Goal: Task Accomplishment & Management: Manage account settings

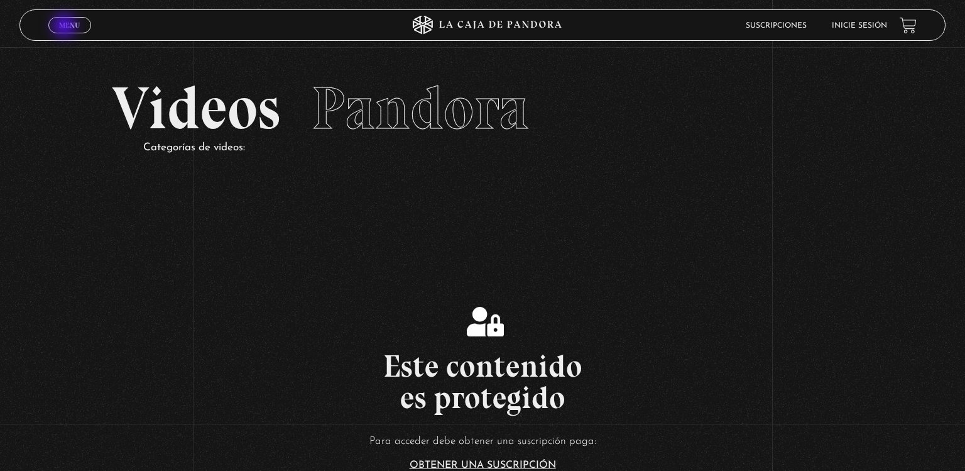
click at [65, 27] on span "Menu" at bounding box center [69, 25] width 21 height 8
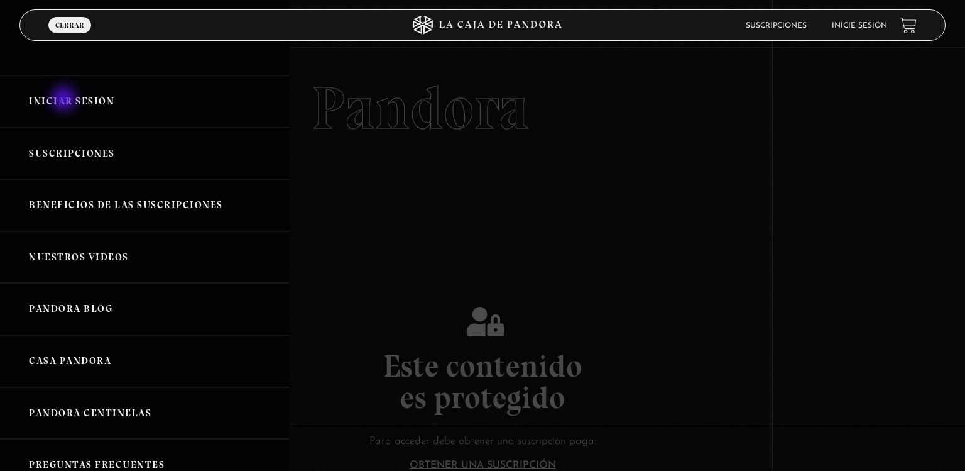
click at [65, 100] on link "Iniciar Sesión" at bounding box center [145, 101] width 290 height 52
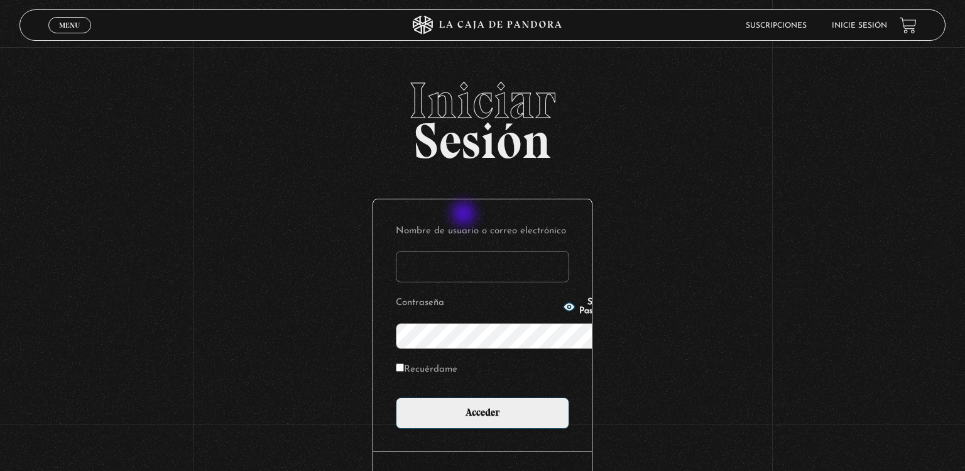
click at [465, 251] on input "Nombre de usuario o correo electrónico" at bounding box center [482, 266] width 173 height 31
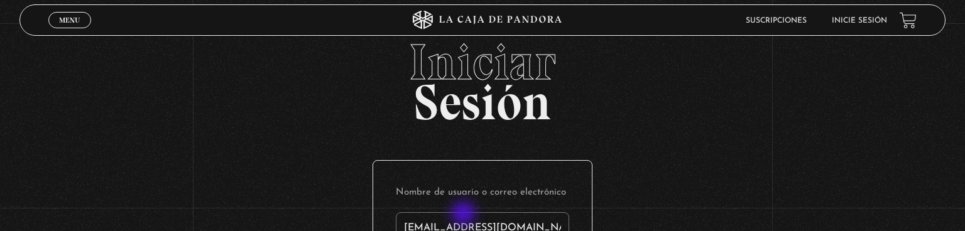
type input "gael31052013@gmail.com"
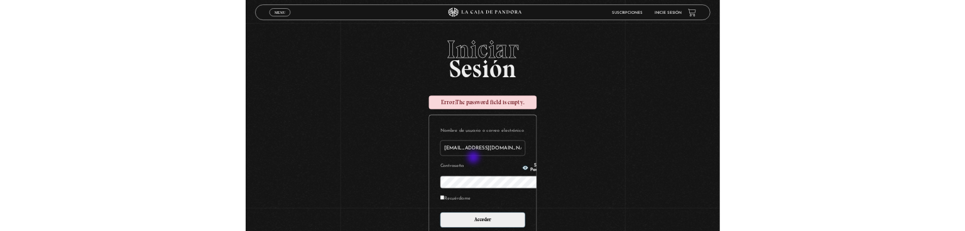
scroll to position [175, 0]
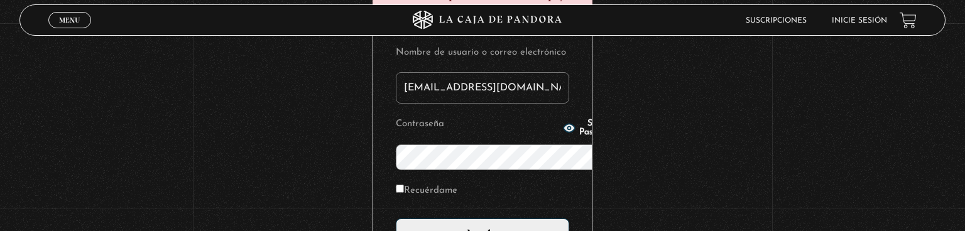
click at [396, 219] on input "Acceder" at bounding box center [482, 234] width 173 height 31
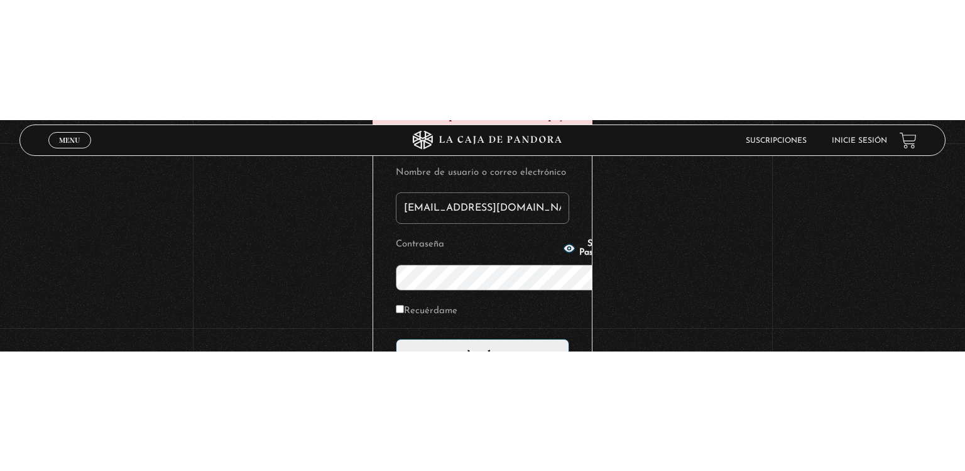
scroll to position [3, 0]
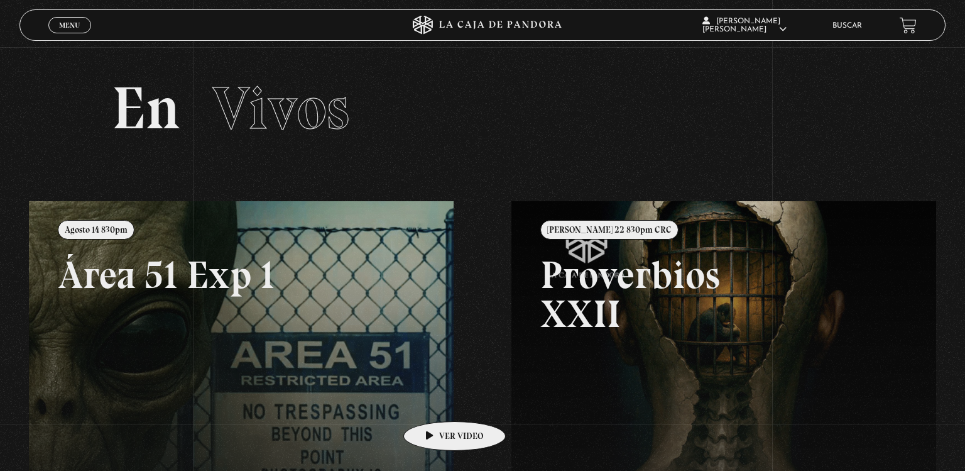
click at [435, 402] on link at bounding box center [511, 436] width 965 height 471
